Goal: Information Seeking & Learning: Learn about a topic

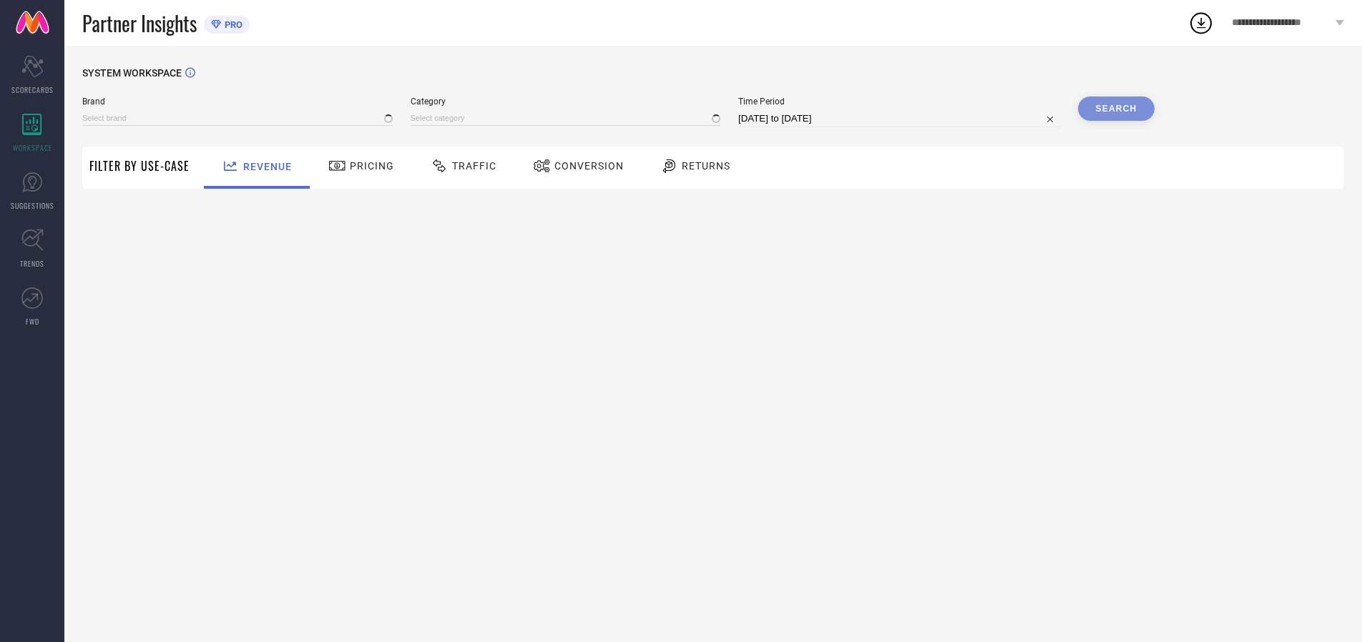
type input "ARROW"
type input "All"
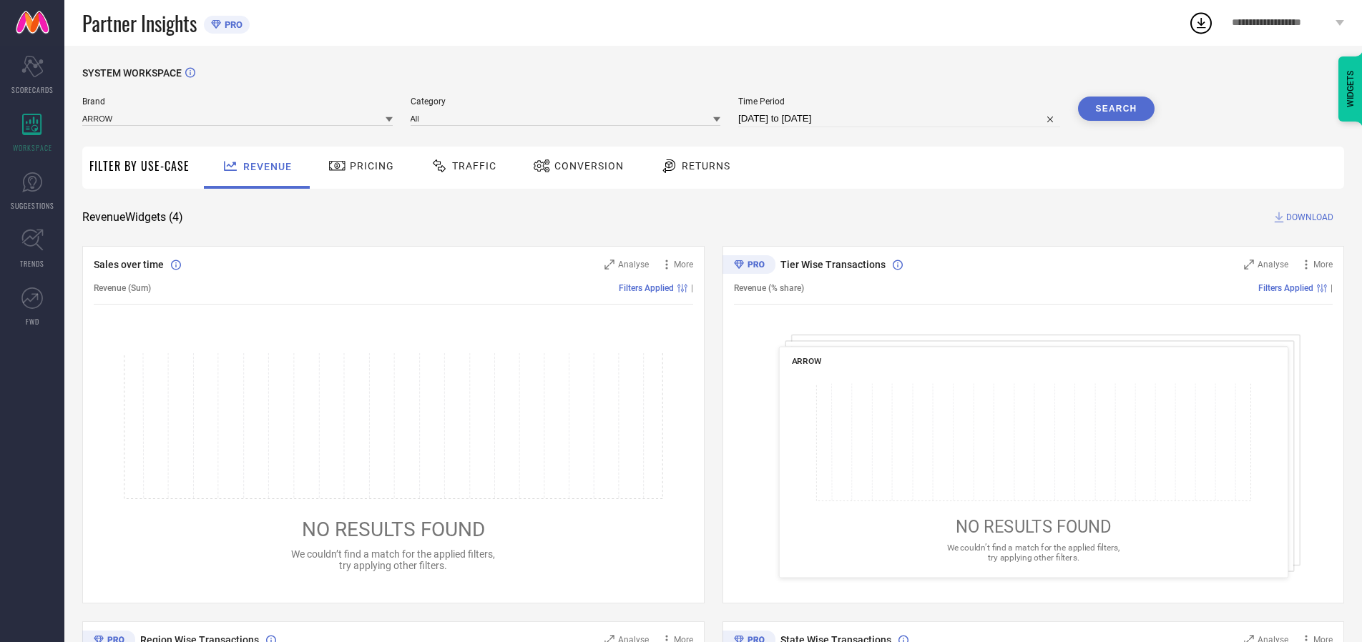
click at [460, 166] on span "Traffic" at bounding box center [474, 165] width 44 height 11
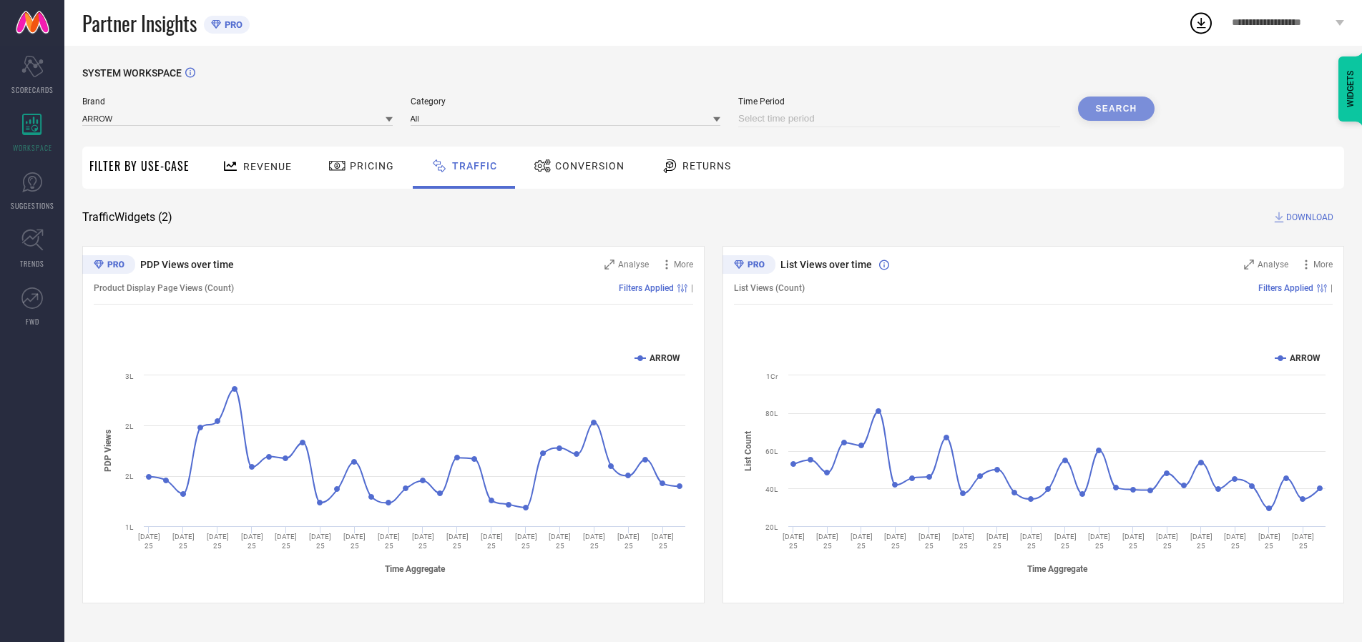
click at [901, 119] on input at bounding box center [899, 118] width 322 height 17
select select "7"
select select "2025"
select select "8"
select select "2025"
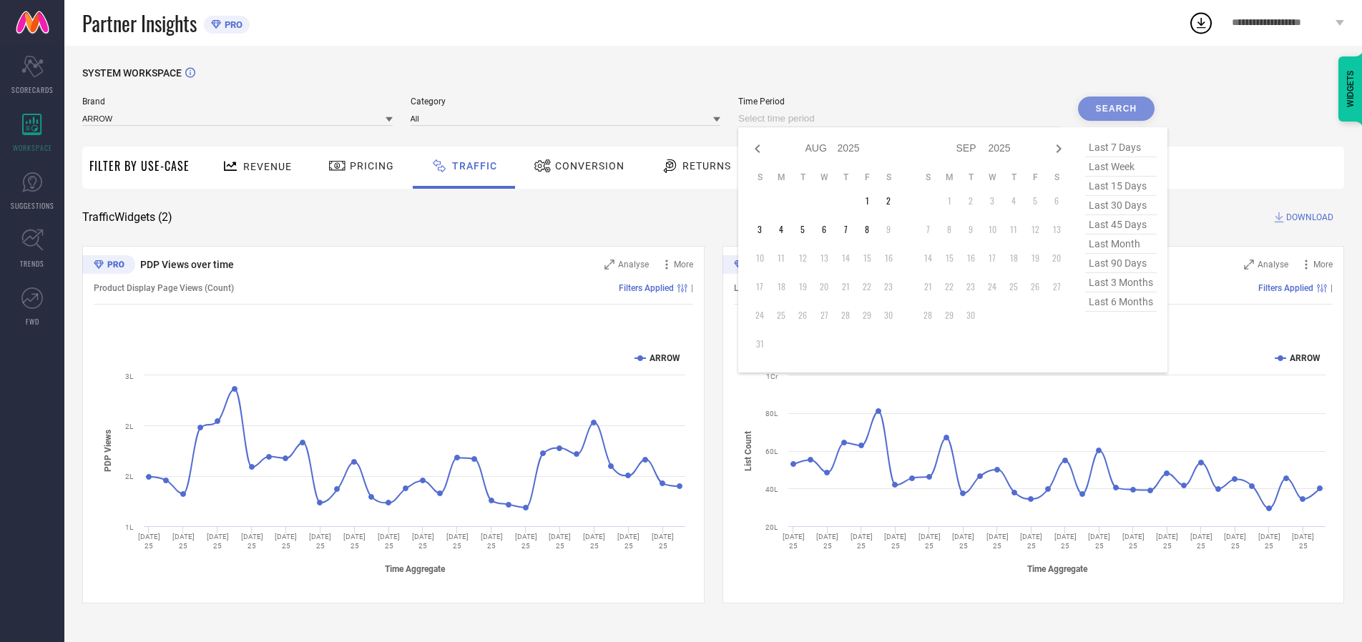
click at [828, 230] on td "6" at bounding box center [823, 229] width 21 height 21
type input "[DATE] to [DATE]"
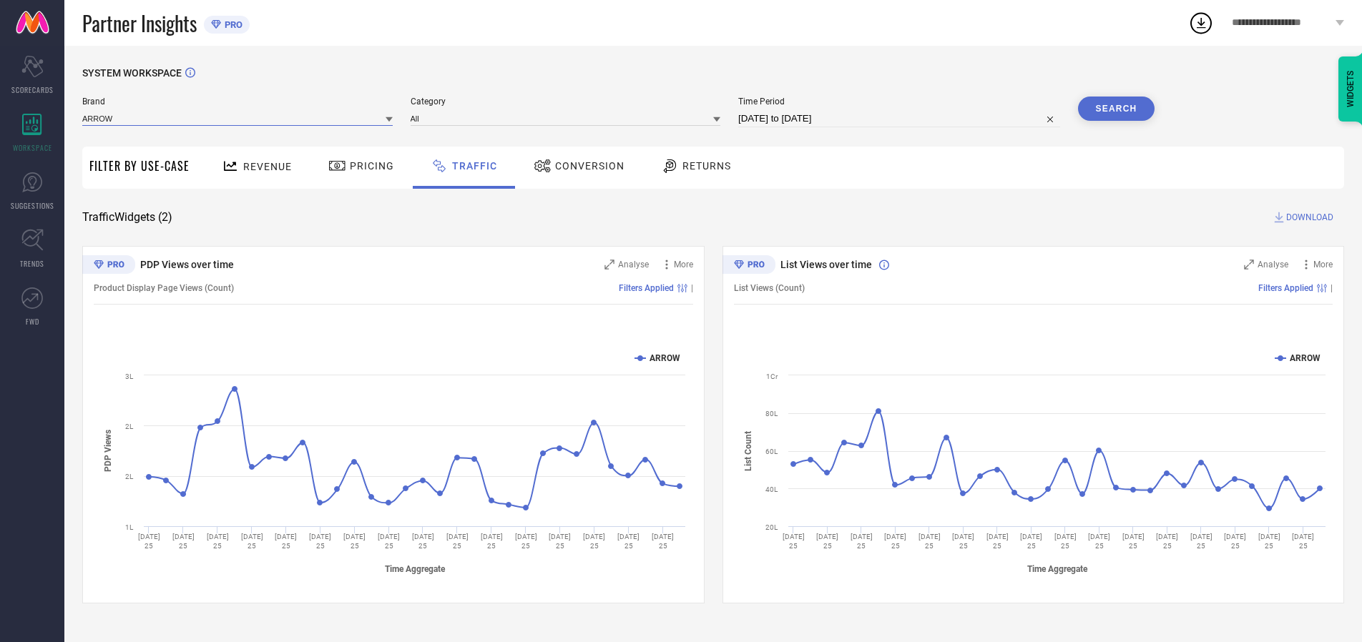
click at [238, 118] on input at bounding box center [237, 118] width 310 height 15
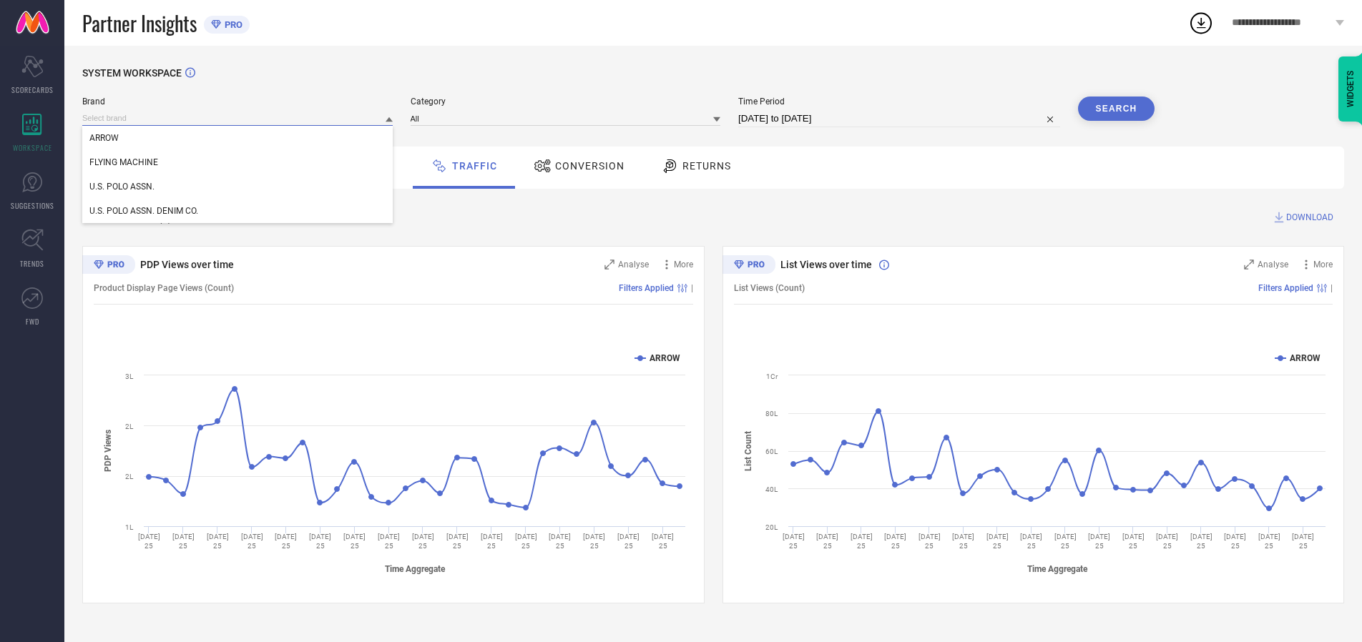
click at [238, 118] on input at bounding box center [237, 118] width 310 height 15
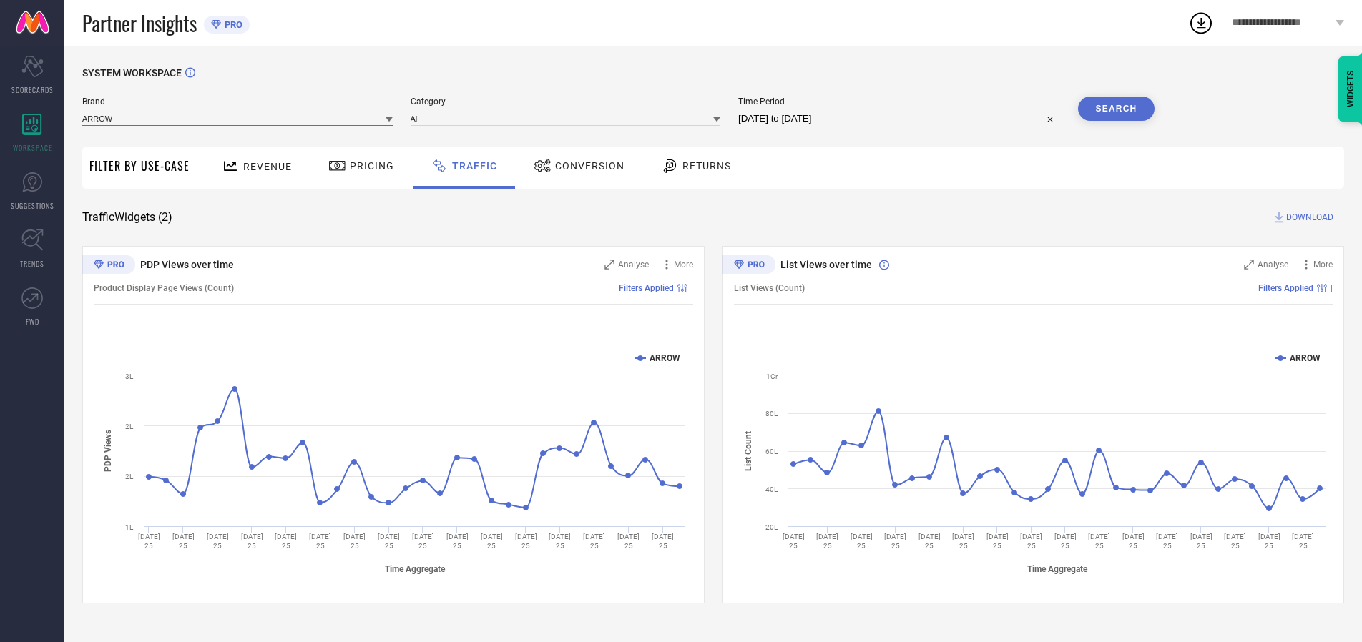
click at [238, 118] on input at bounding box center [237, 118] width 310 height 15
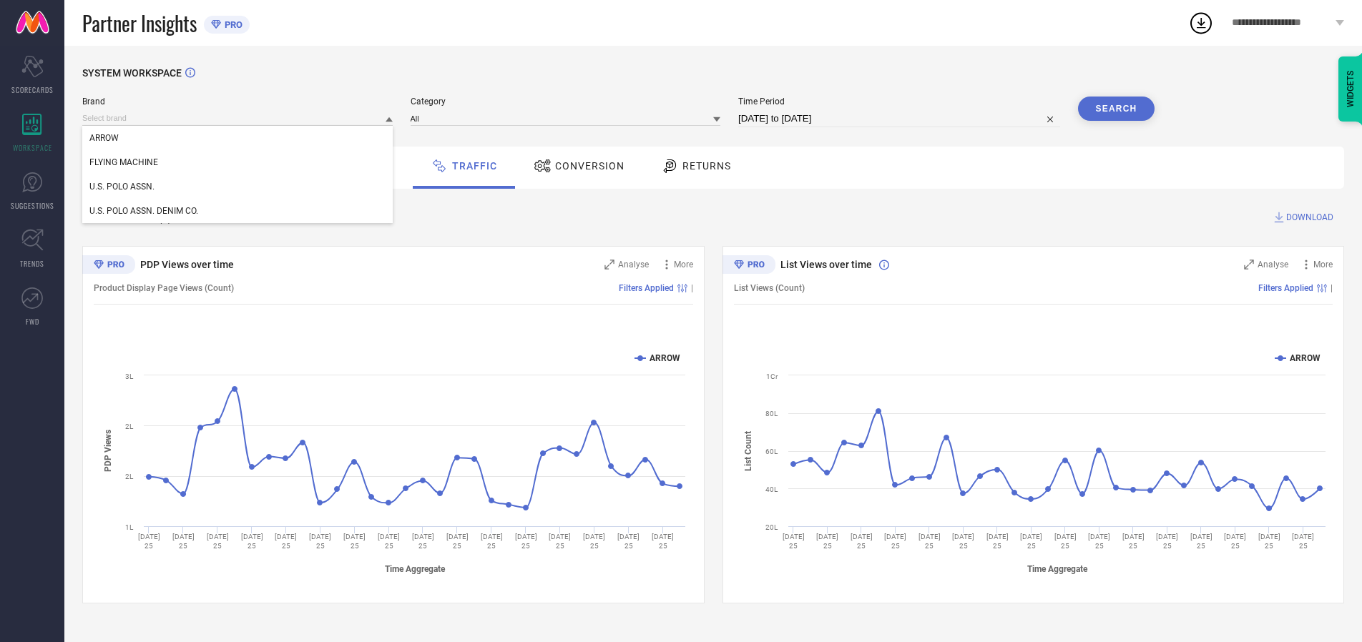
click at [238, 187] on div "U.S. POLO ASSN." at bounding box center [237, 186] width 310 height 24
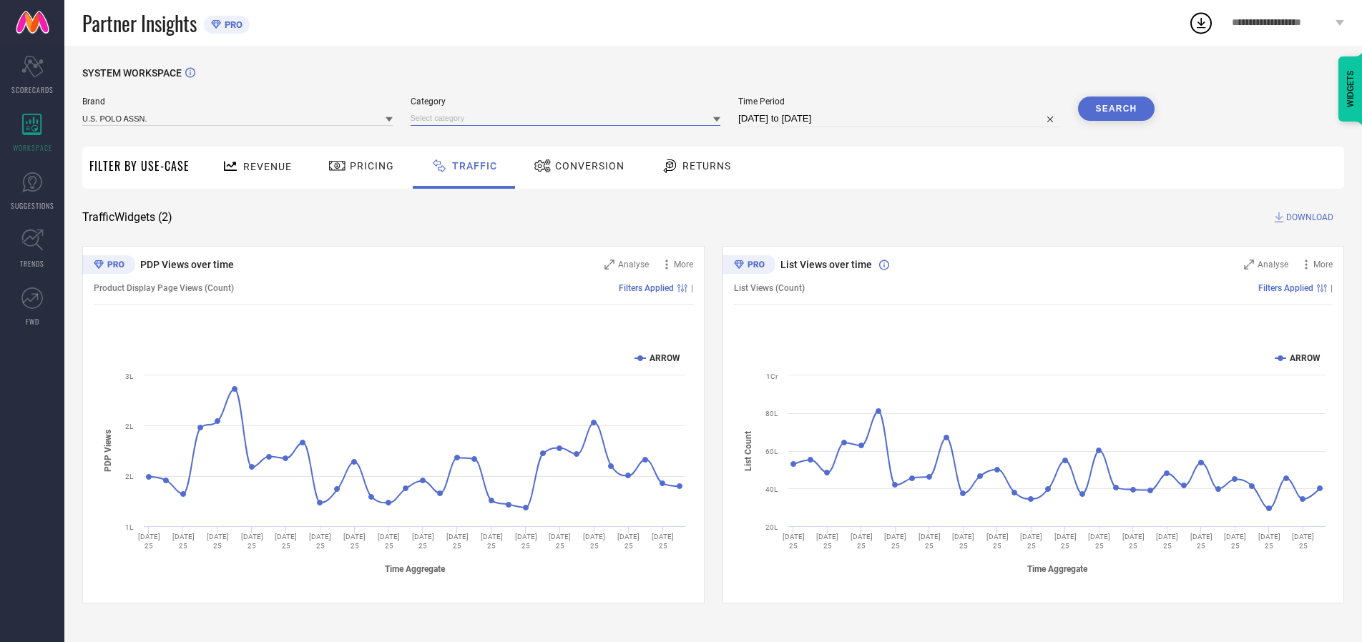
click at [569, 118] on input at bounding box center [565, 118] width 310 height 15
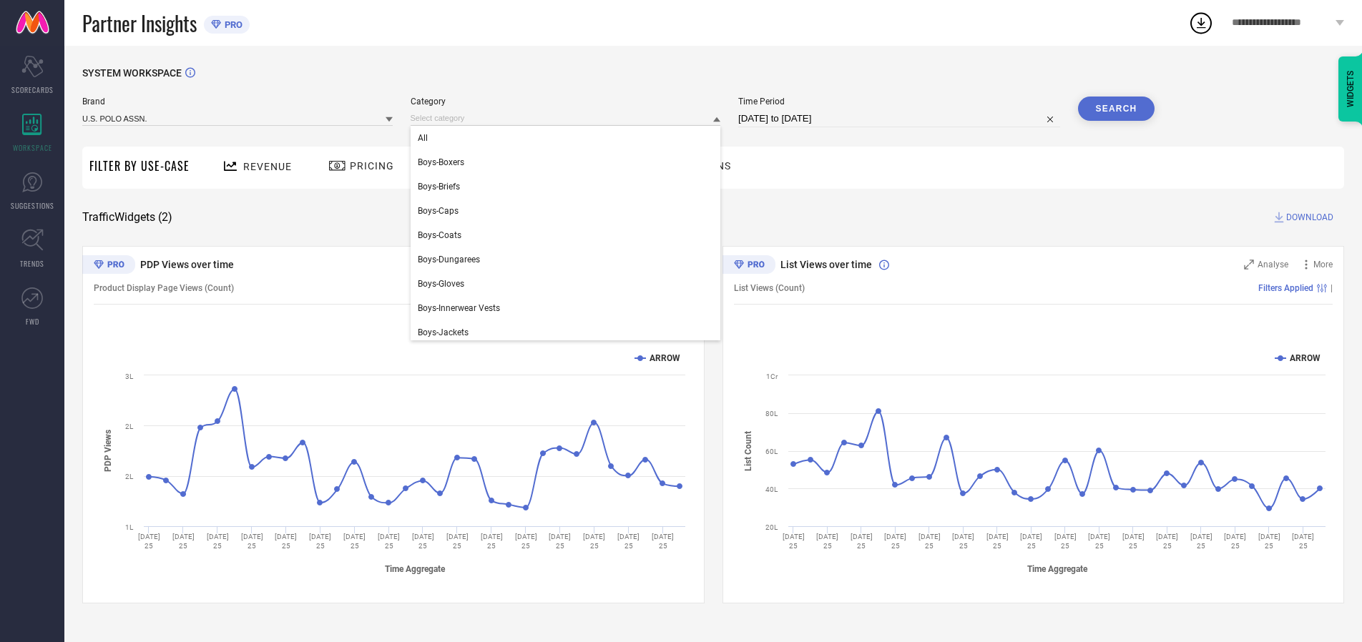
click at [569, 138] on div "All" at bounding box center [565, 138] width 310 height 24
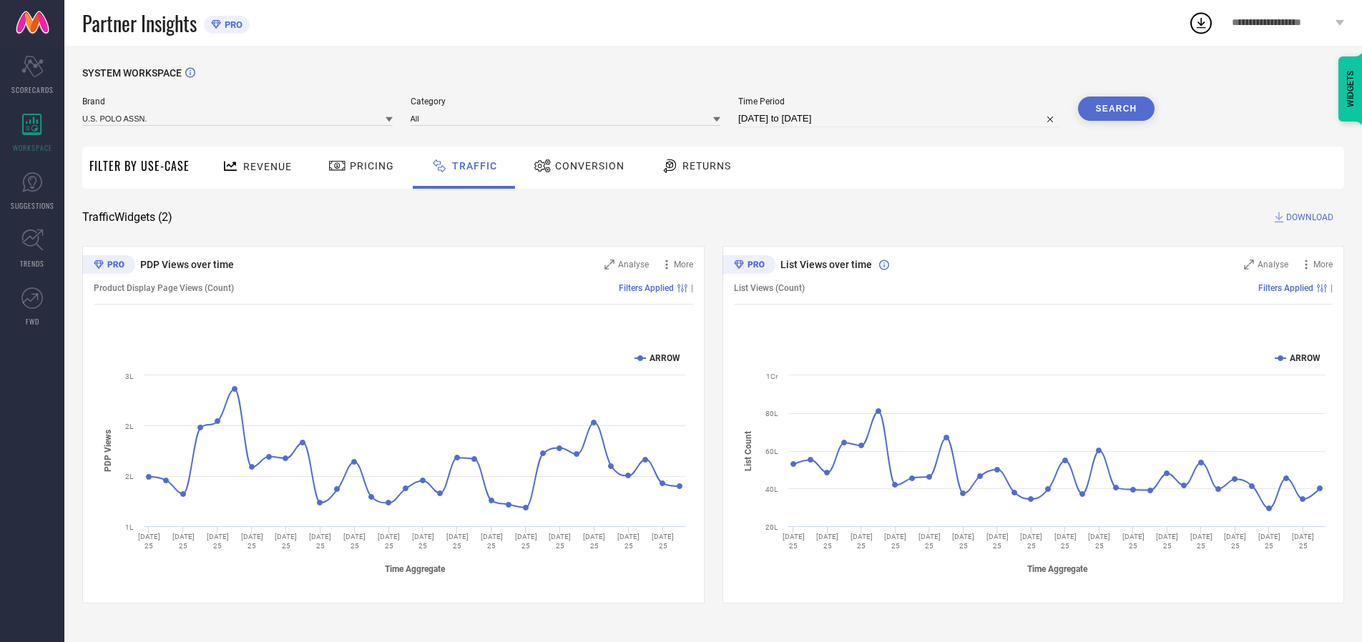
click at [1116, 109] on button "Search" at bounding box center [1116, 109] width 77 height 24
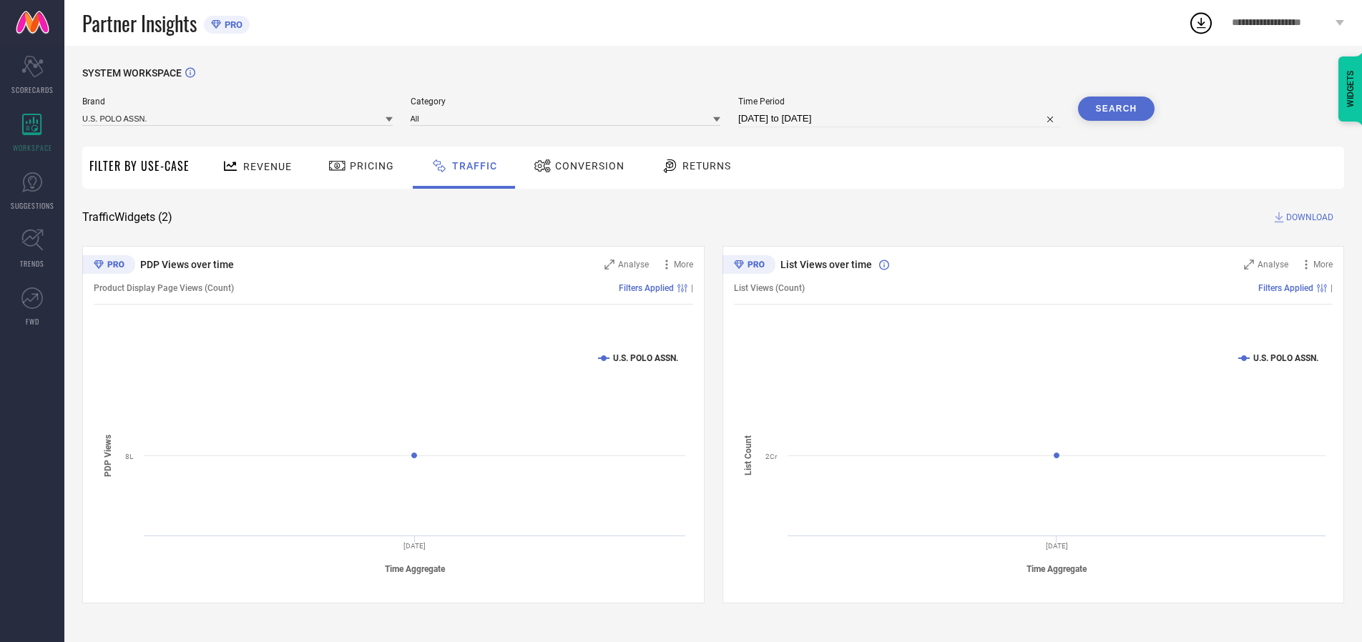
click at [1307, 217] on span "DOWNLOAD" at bounding box center [1309, 217] width 47 height 14
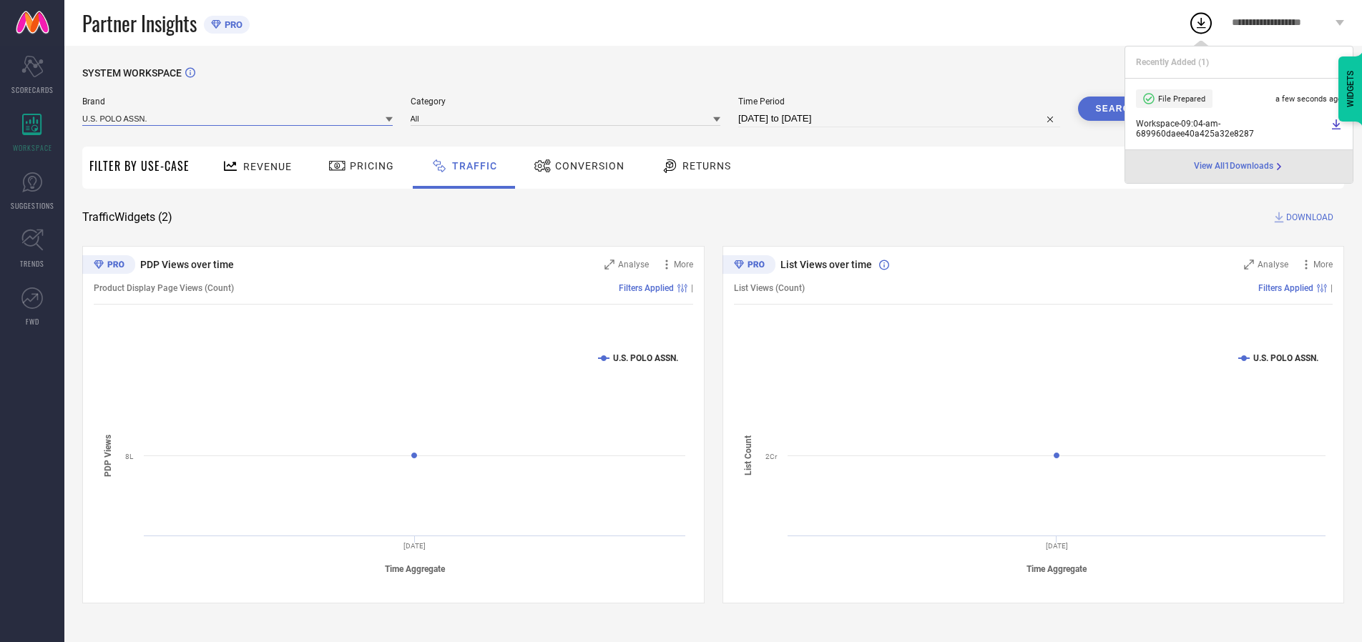
click at [238, 118] on input at bounding box center [237, 118] width 310 height 15
